Goal: Task Accomplishment & Management: Complete application form

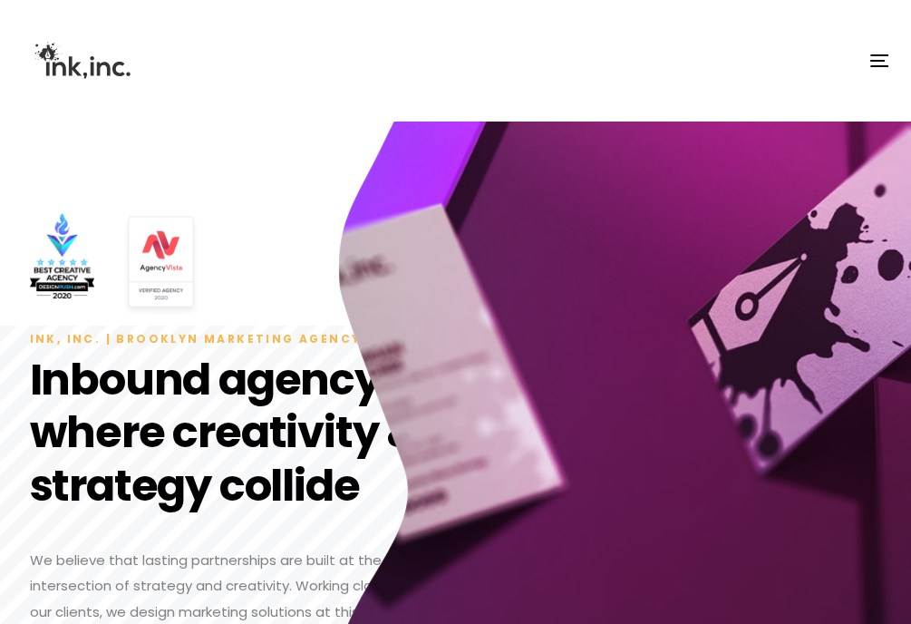
click at [873, 65] on span "button" at bounding box center [879, 66] width 18 height 2
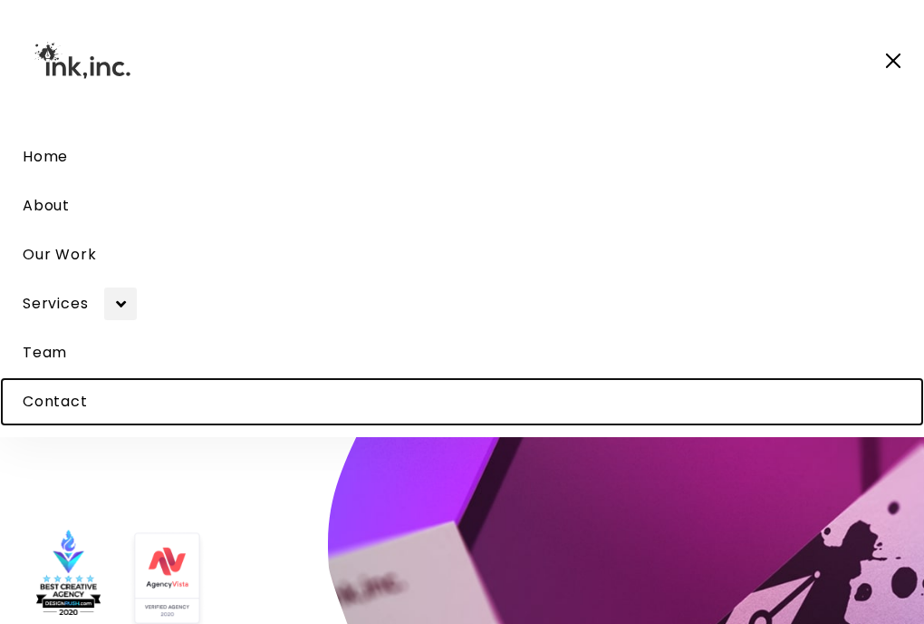
click at [73, 403] on span "Contact" at bounding box center [55, 401] width 65 height 21
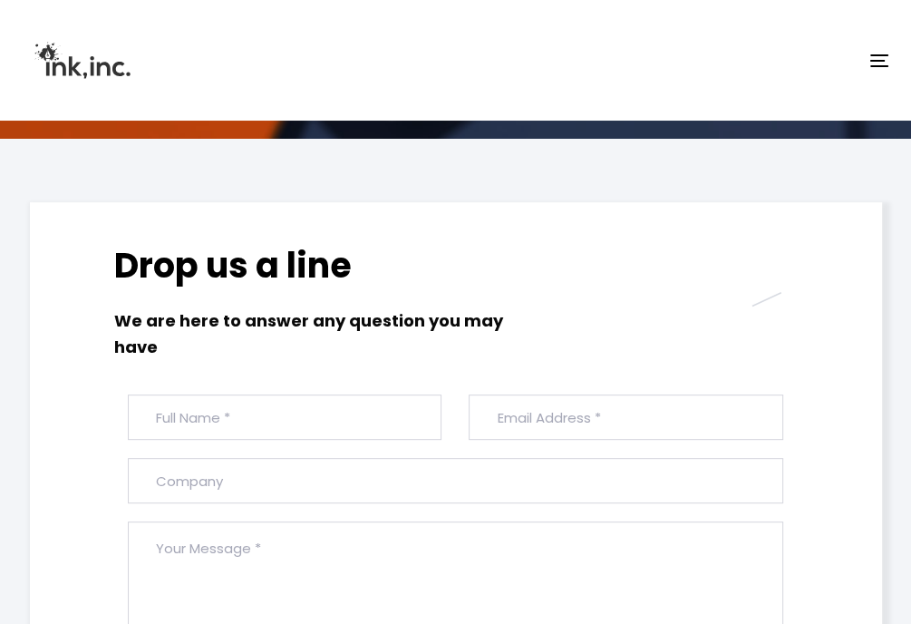
scroll to position [453, 0]
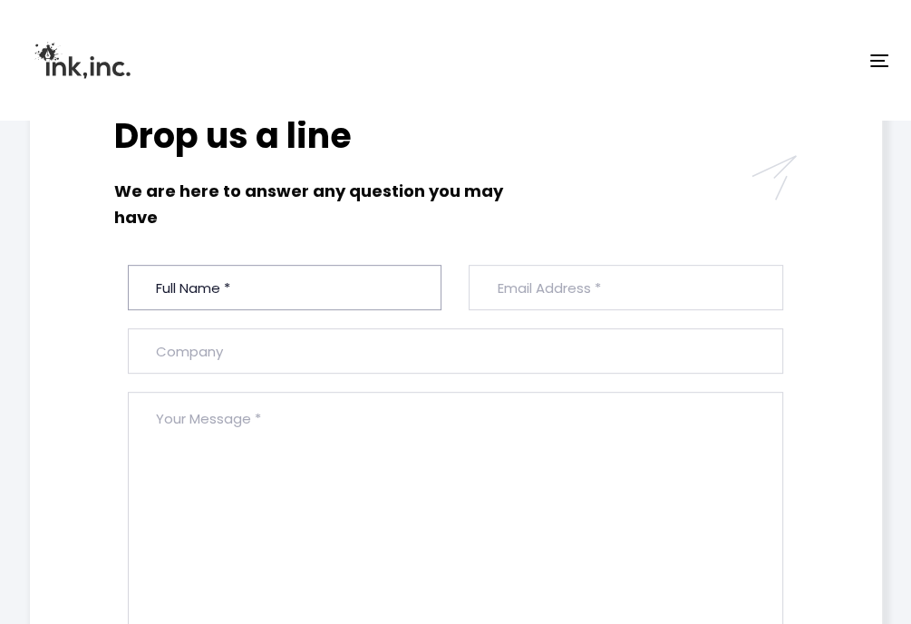
click at [162, 286] on input "text" at bounding box center [285, 287] width 314 height 45
type input "Shelley MacLean"
type input "shelley@vettedvas.com"
type input "Vetted Vas"
click at [199, 463] on textarea at bounding box center [455, 535] width 655 height 287
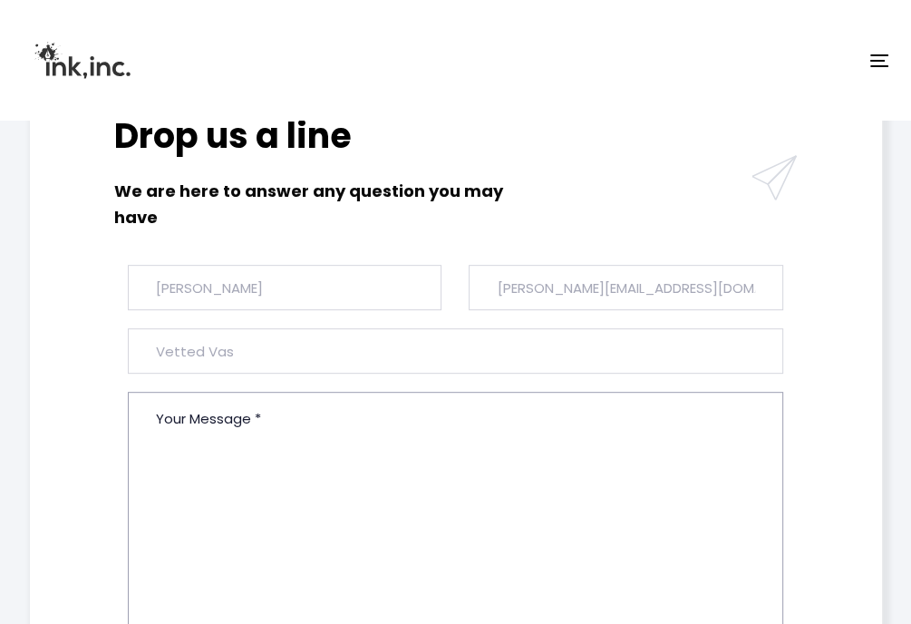
paste textarea "Hello there, We Provide Virtual Assistants to help businesses out with the foll…"
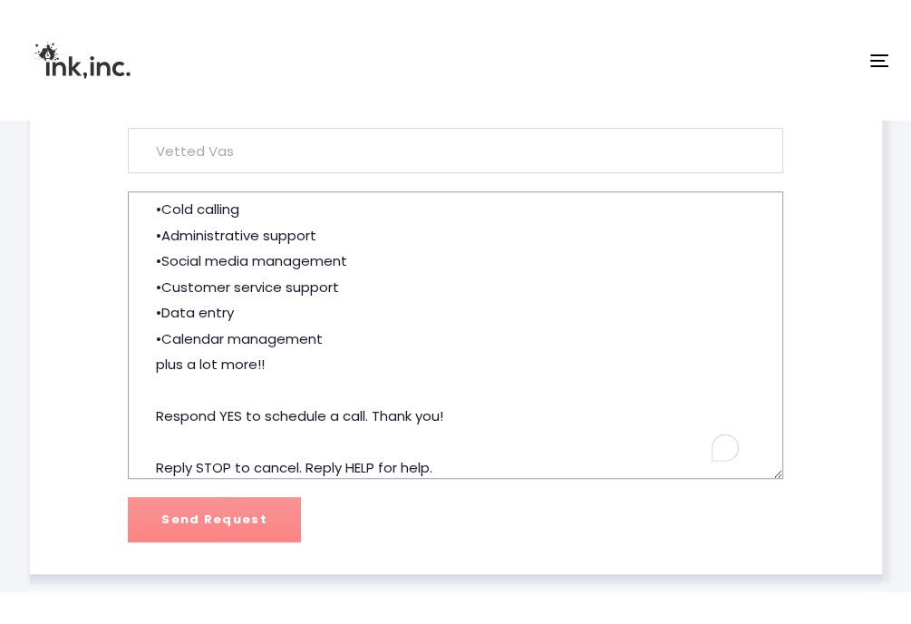
scroll to position [870, 0]
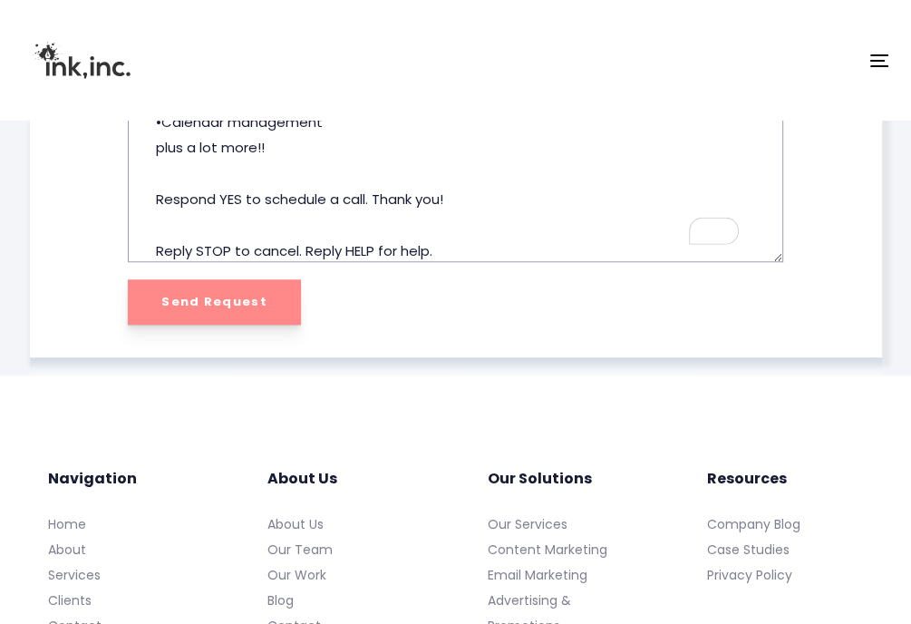
type textarea "Hello there, We Provide Virtual Assistants to help businesses out with the foll…"
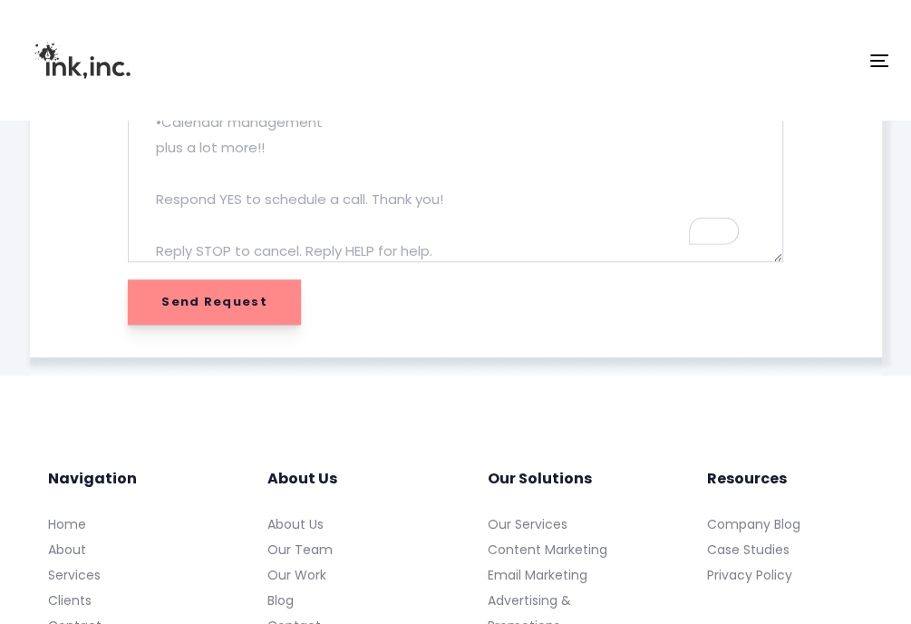
click at [171, 302] on input "Send Request" at bounding box center [214, 301] width 173 height 45
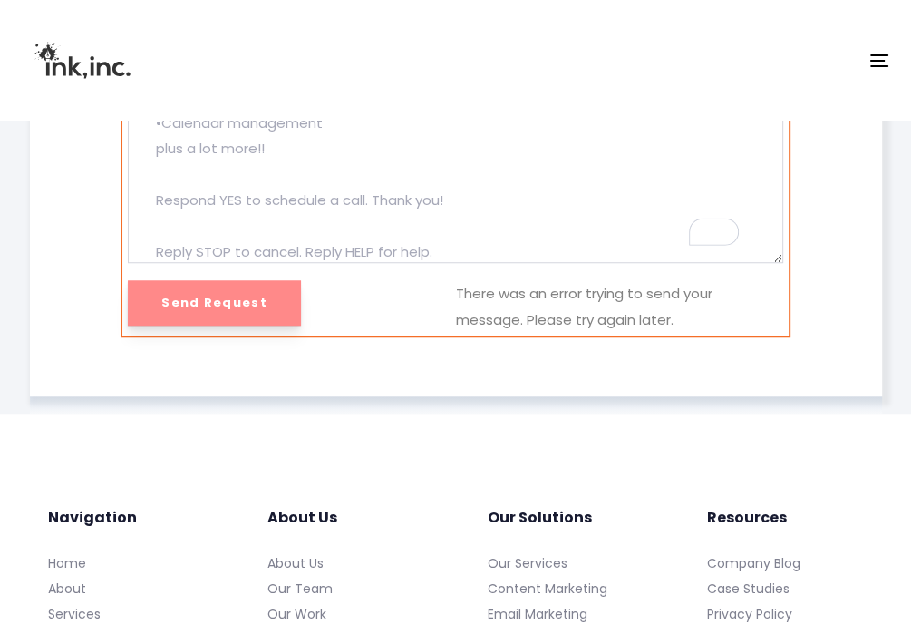
scroll to position [164, 0]
click at [223, 311] on input "Send Request" at bounding box center [214, 302] width 173 height 45
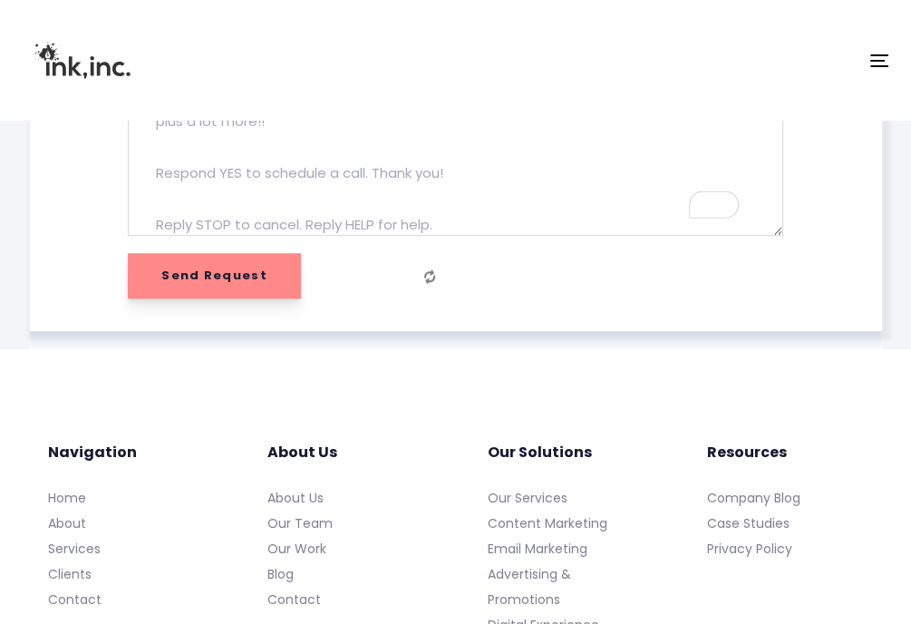
scroll to position [870, 0]
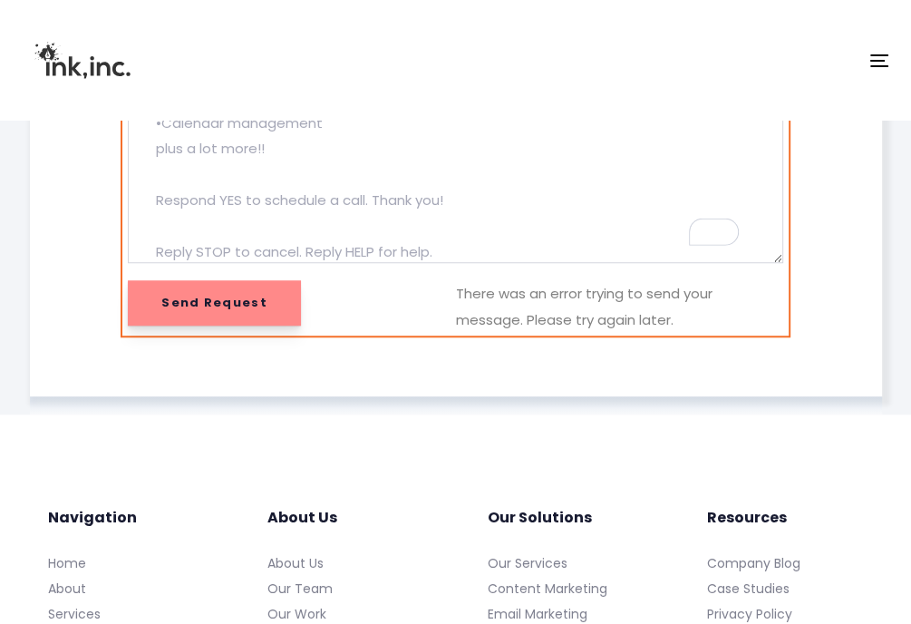
click at [223, 311] on input "Send Request" at bounding box center [214, 302] width 173 height 45
